Goal: Task Accomplishment & Management: Complete application form

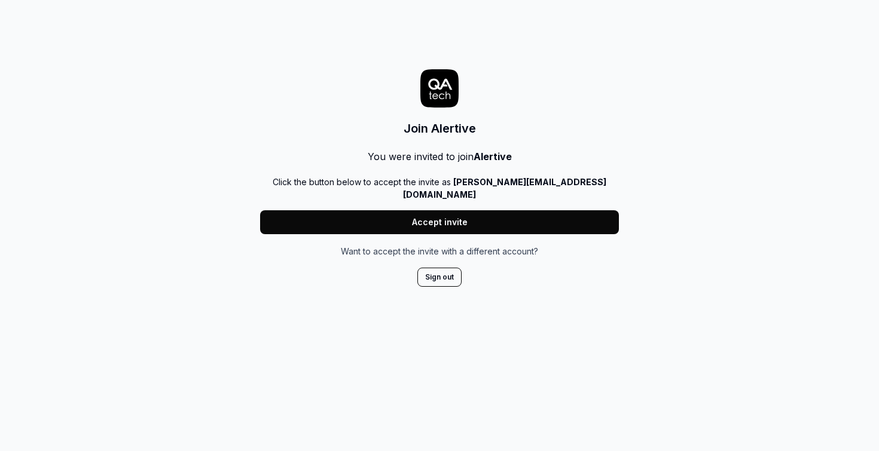
click at [447, 210] on button "Accept invite" at bounding box center [439, 222] width 359 height 24
